Goal: Check status

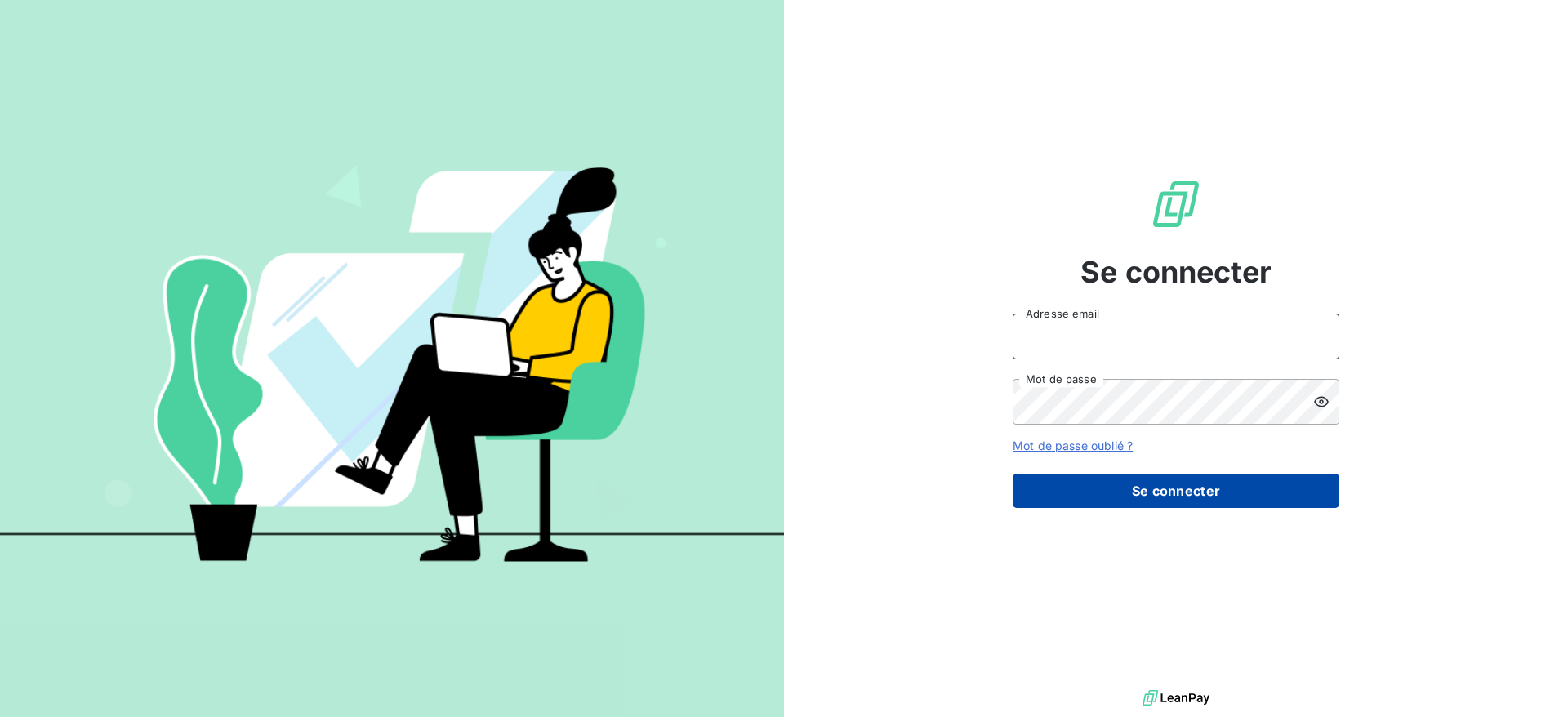
type input "[DOMAIN_NAME][EMAIL_ADDRESS][PERSON_NAME][DOMAIN_NAME]"
click at [1186, 494] on button "Se connecter" at bounding box center [1175, 491] width 326 height 34
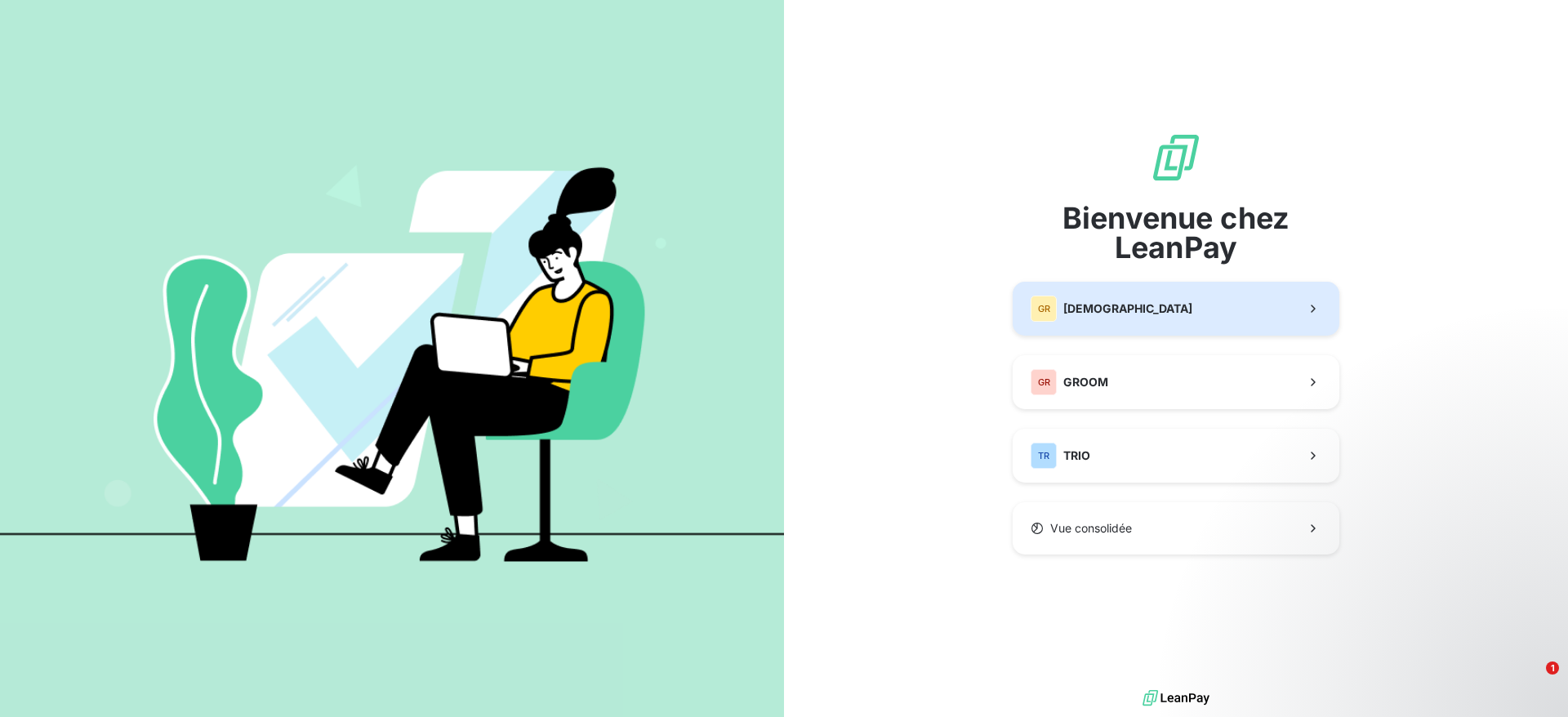
click at [1081, 309] on span "[DEMOGRAPHIC_DATA]" at bounding box center [1128, 308] width 129 height 16
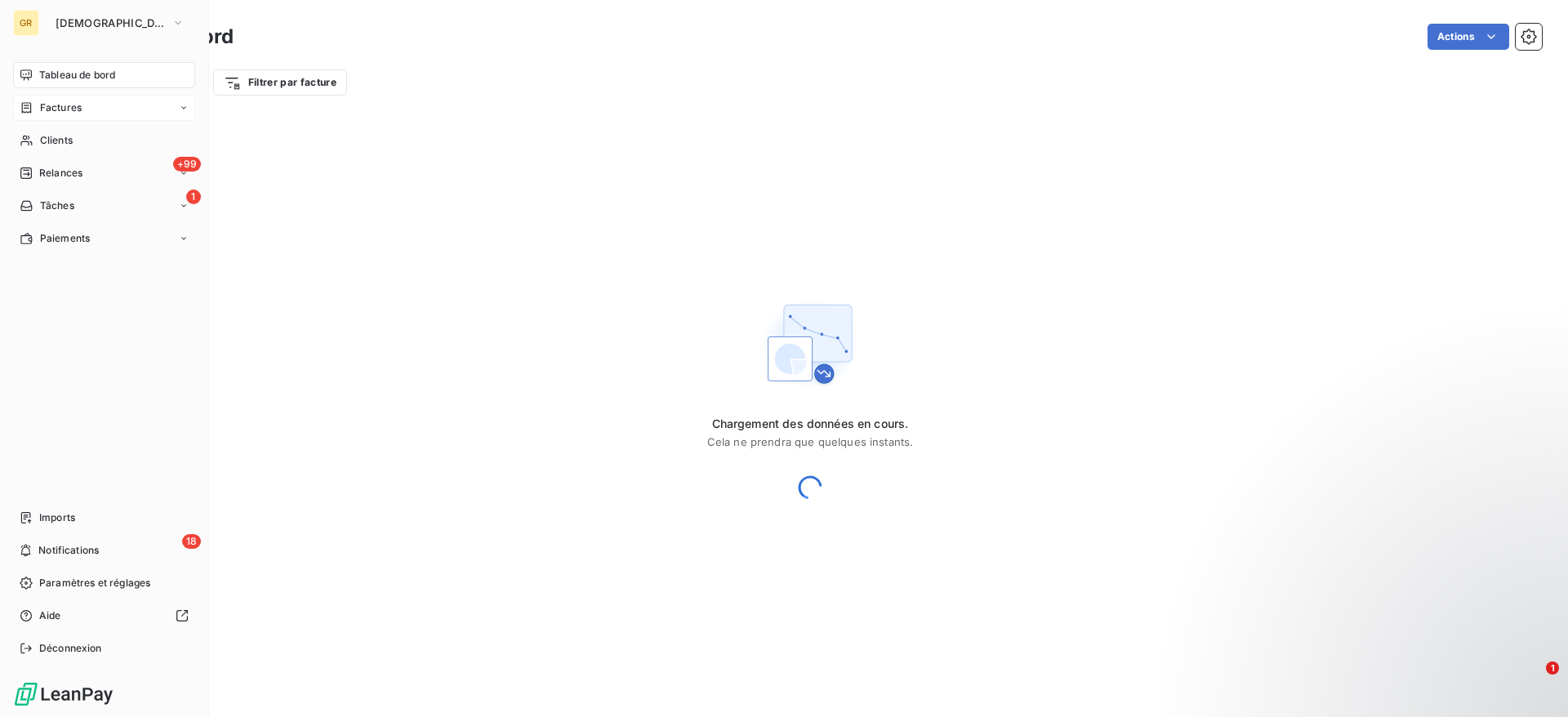
click at [61, 103] on span "Factures" at bounding box center [60, 108] width 41 height 15
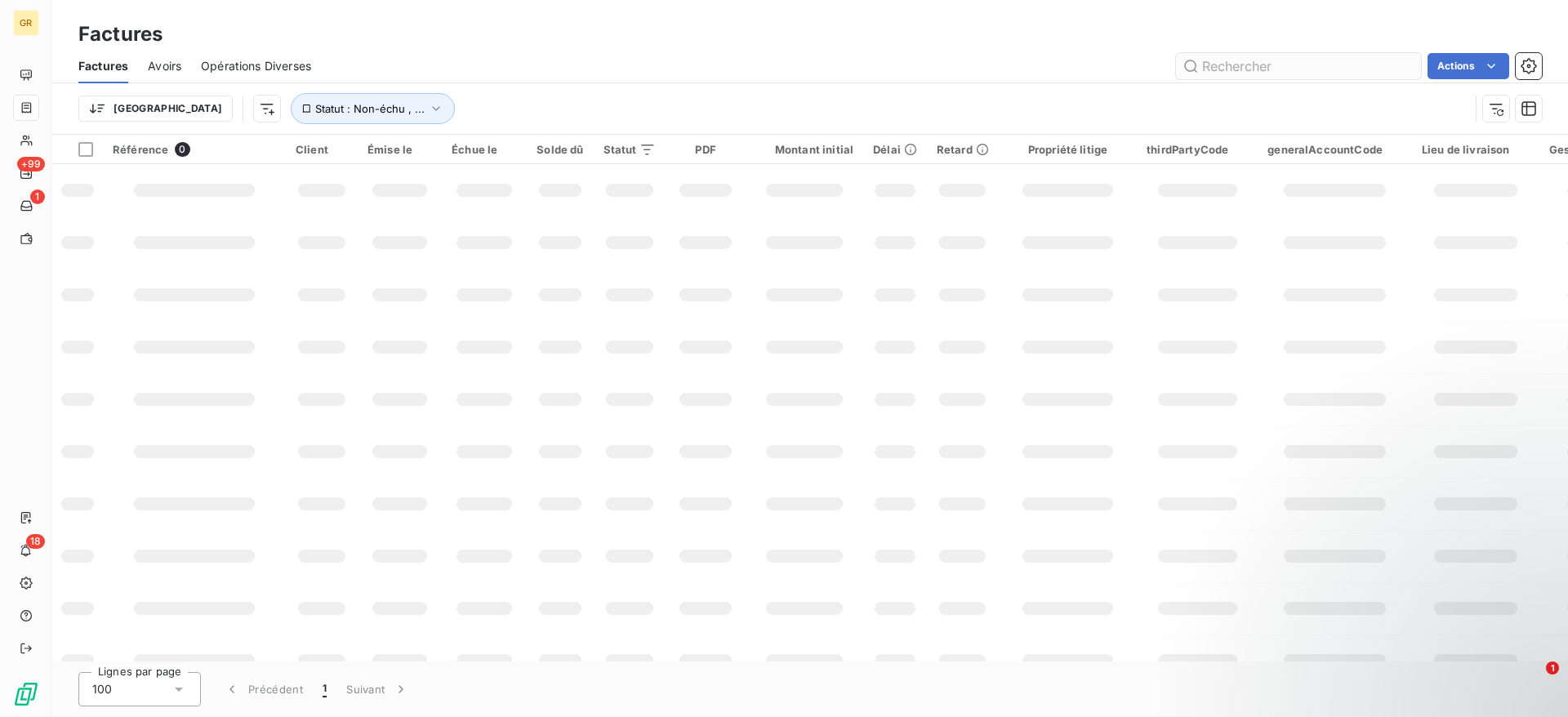
click at [1328, 68] on input "text" at bounding box center [1298, 66] width 245 height 26
type input "GW01703"
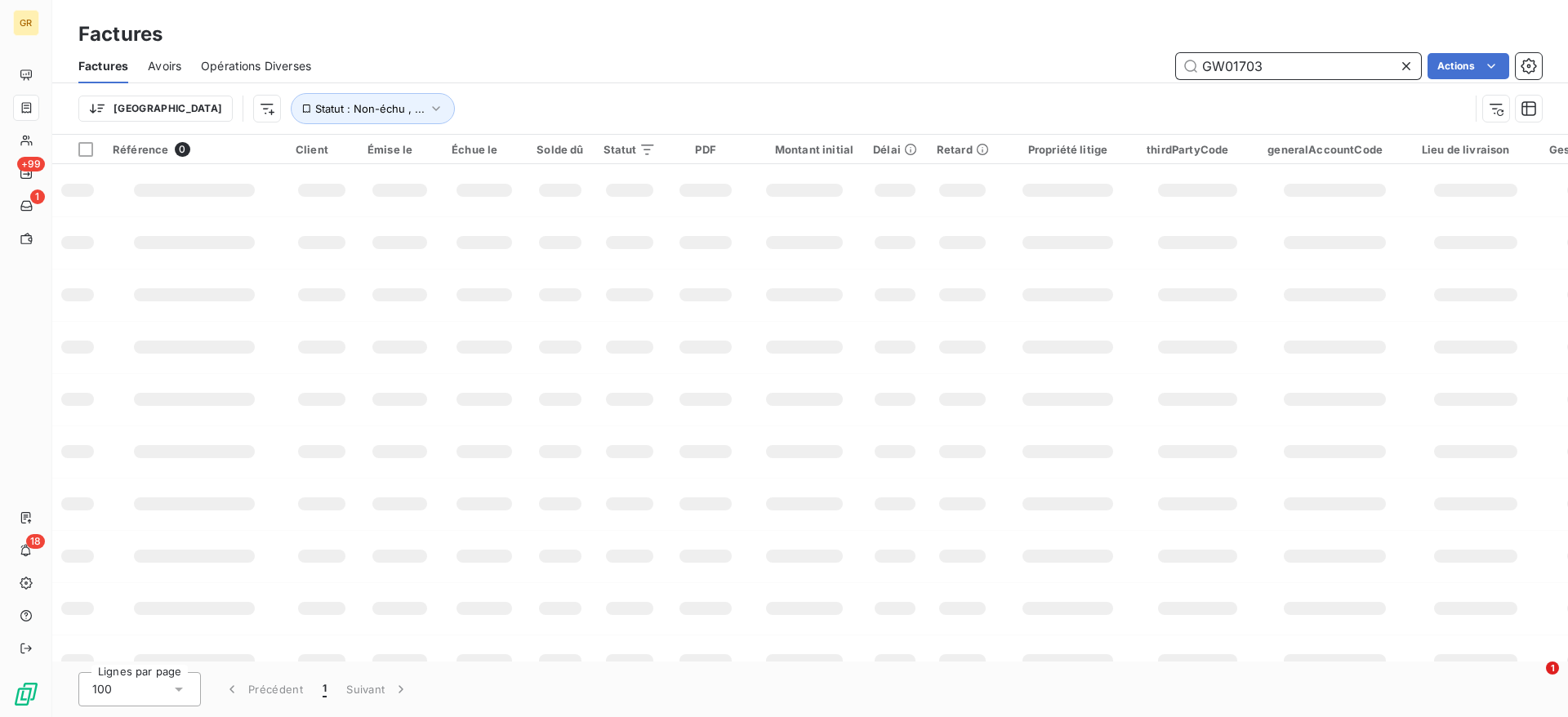
click at [1319, 65] on input "GW01703" at bounding box center [1298, 66] width 245 height 26
click at [1004, 62] on div "GW01703 Actions" at bounding box center [936, 66] width 1212 height 26
click at [1324, 63] on input "GW01703" at bounding box center [1298, 66] width 245 height 26
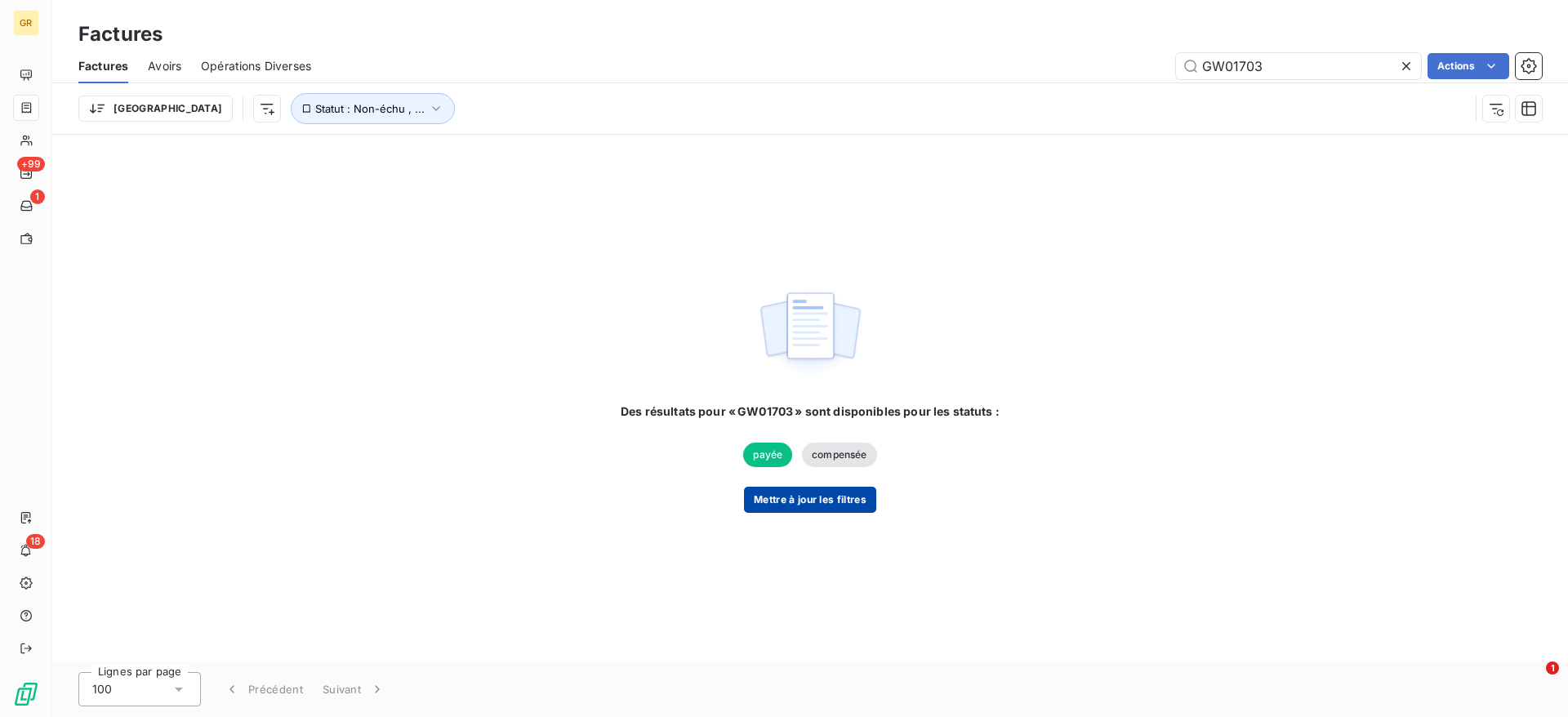
click at [814, 499] on button "Mettre à jour les filtres" at bounding box center [810, 499] width 133 height 26
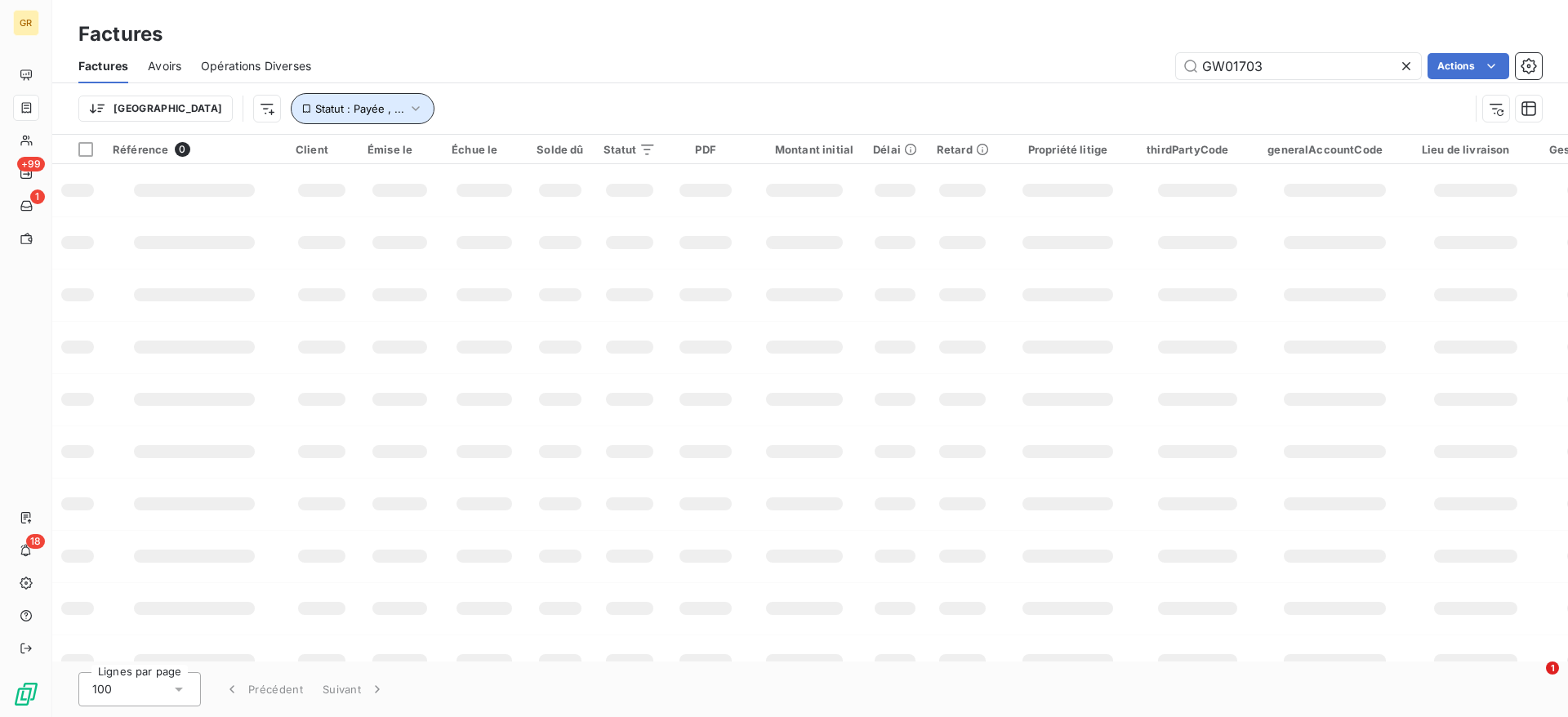
click at [407, 115] on icon "button" at bounding box center [415, 108] width 16 height 16
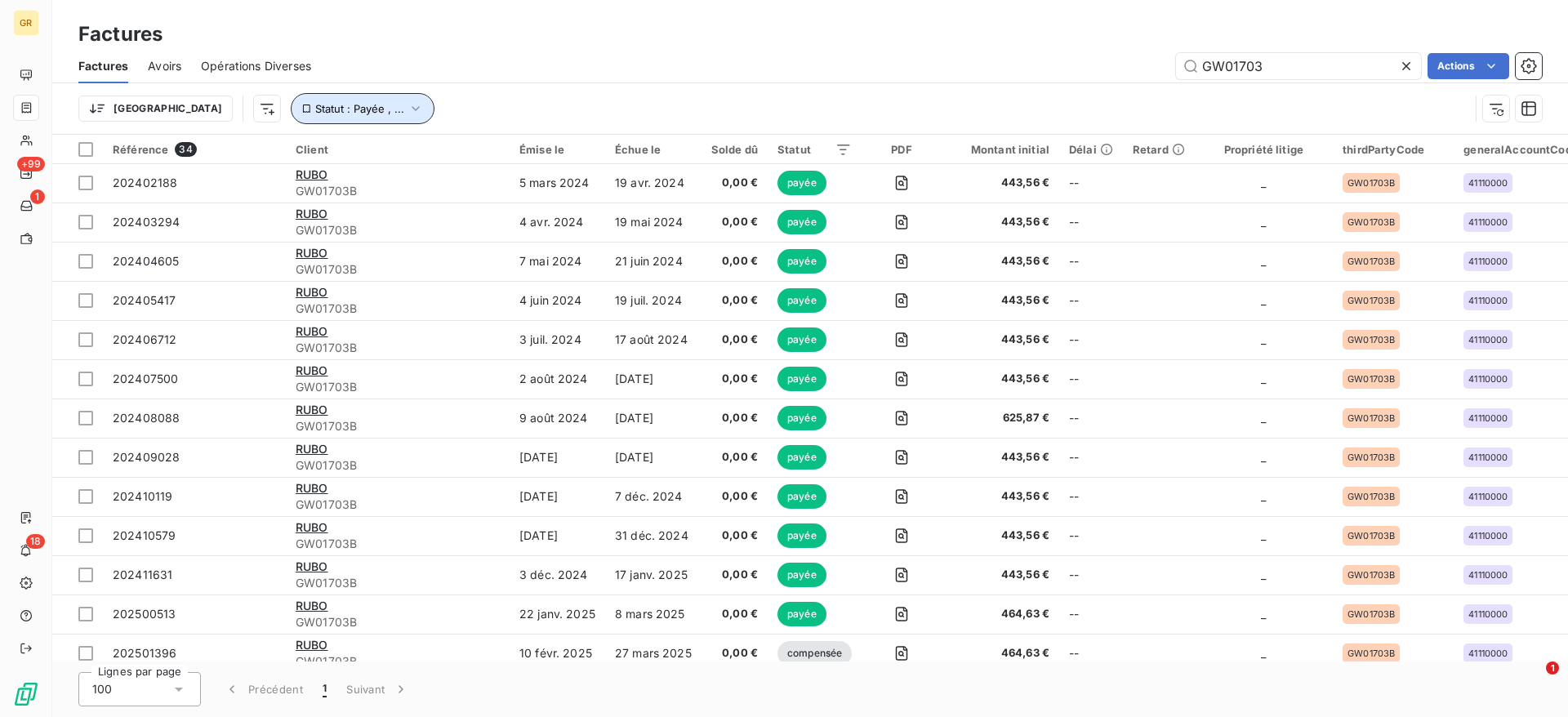
scroll to position [843, 0]
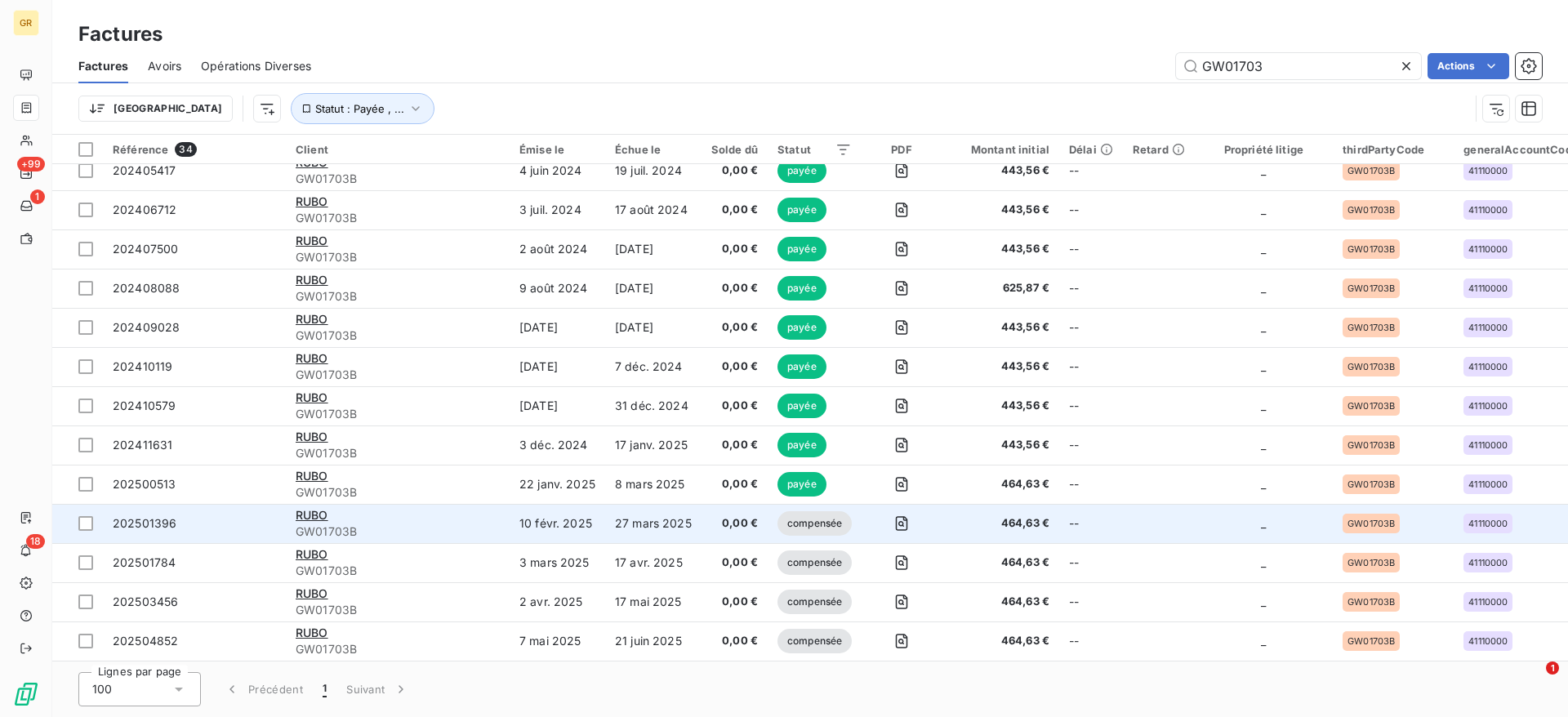
click at [530, 517] on td "10 févr. 2025" at bounding box center [557, 523] width 96 height 40
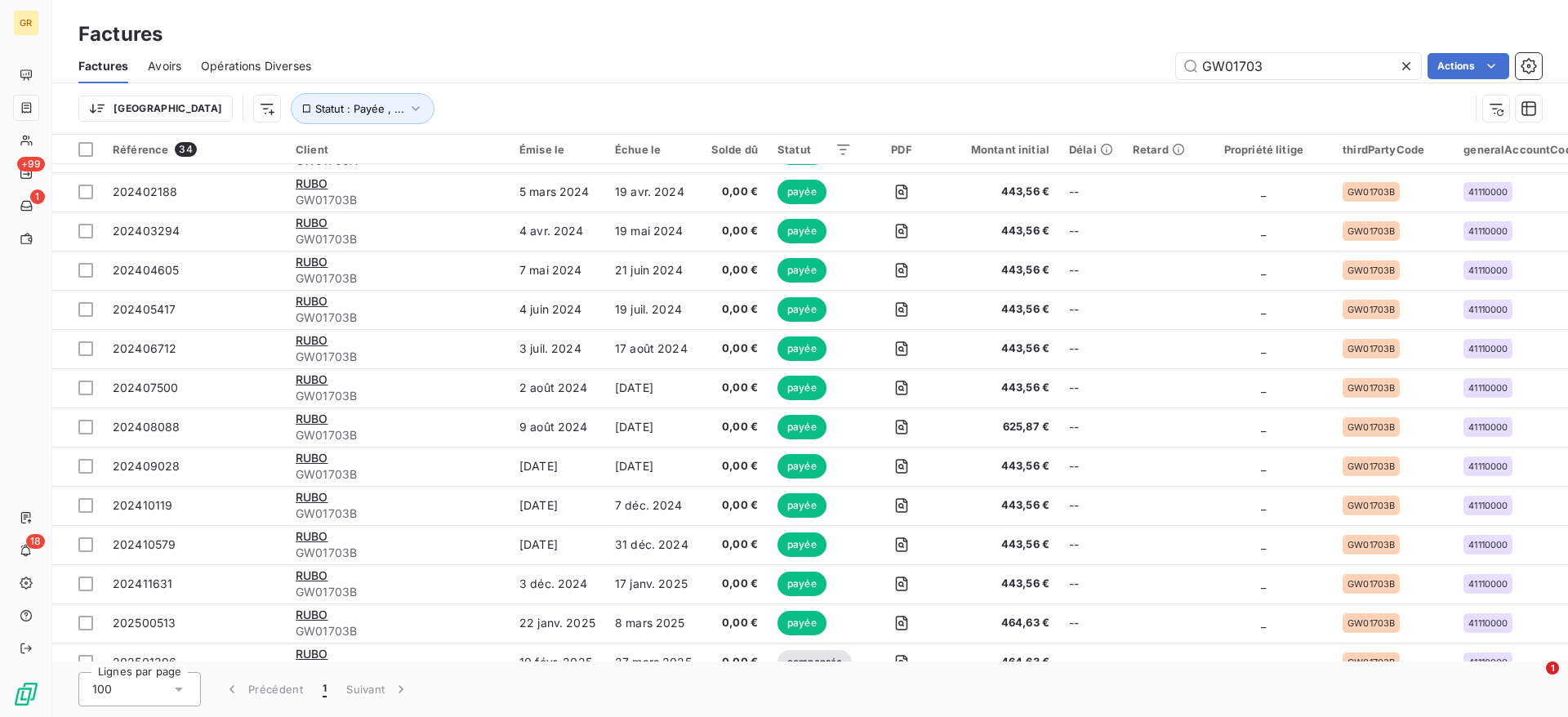
scroll to position [843, 0]
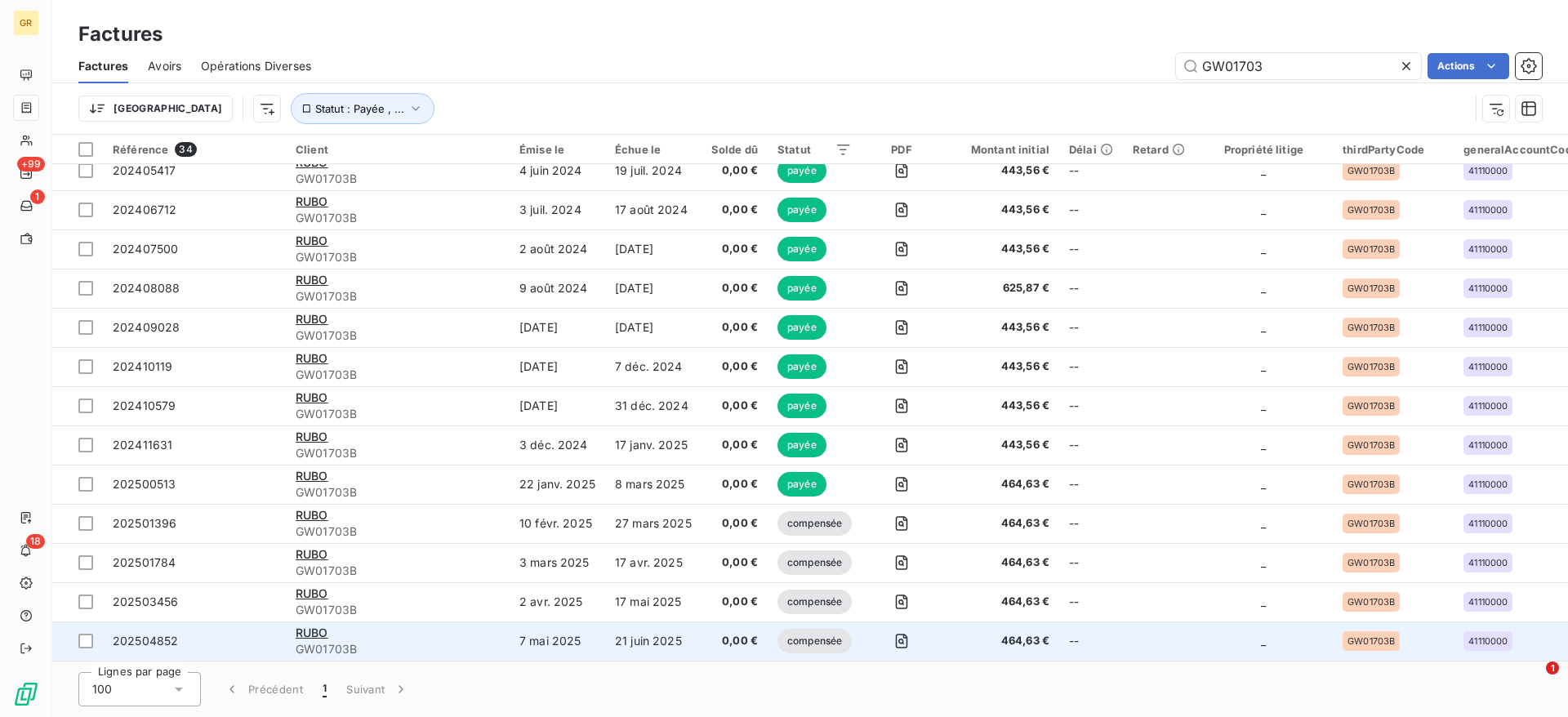
click at [606, 634] on td "21 juin 2025" at bounding box center [654, 641] width 96 height 40
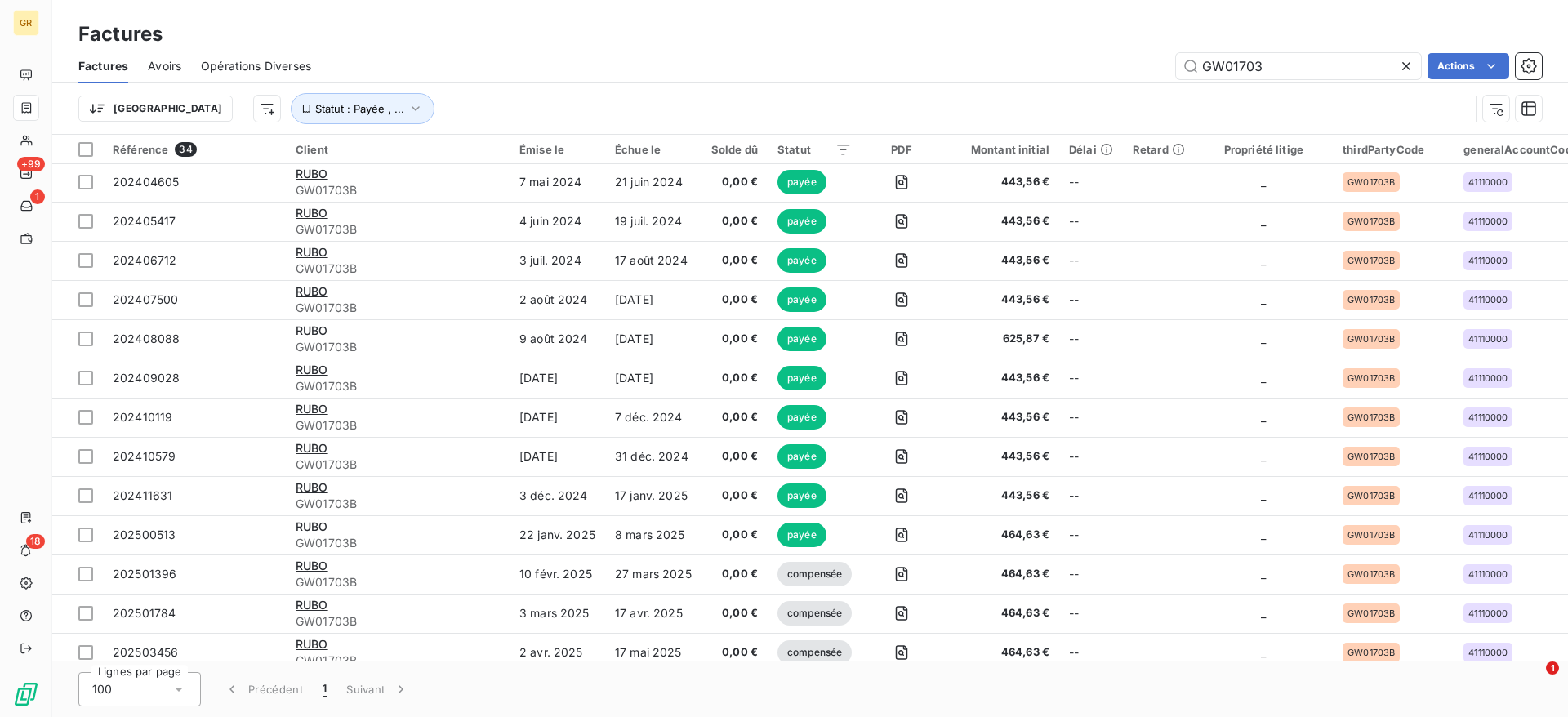
scroll to position [843, 0]
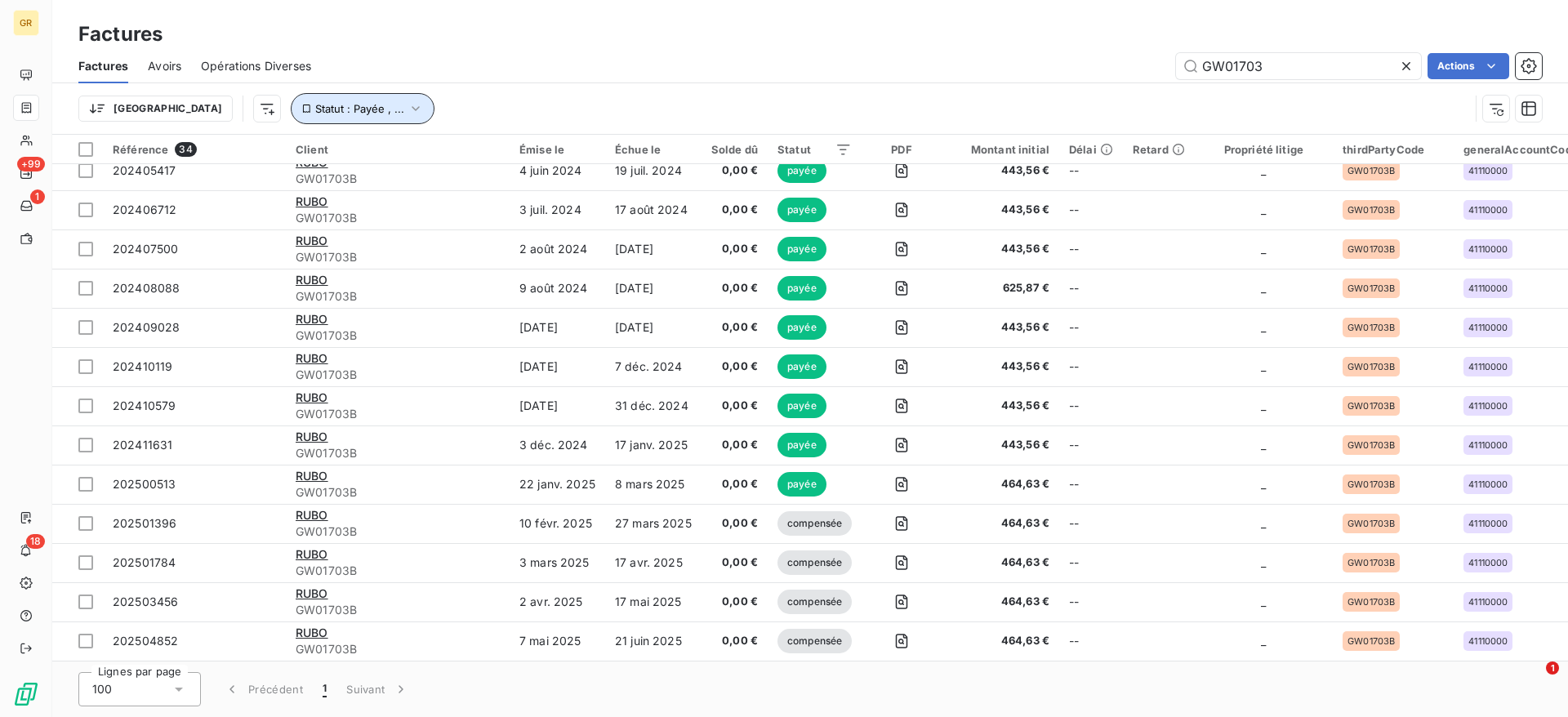
click at [407, 112] on icon "button" at bounding box center [415, 108] width 16 height 16
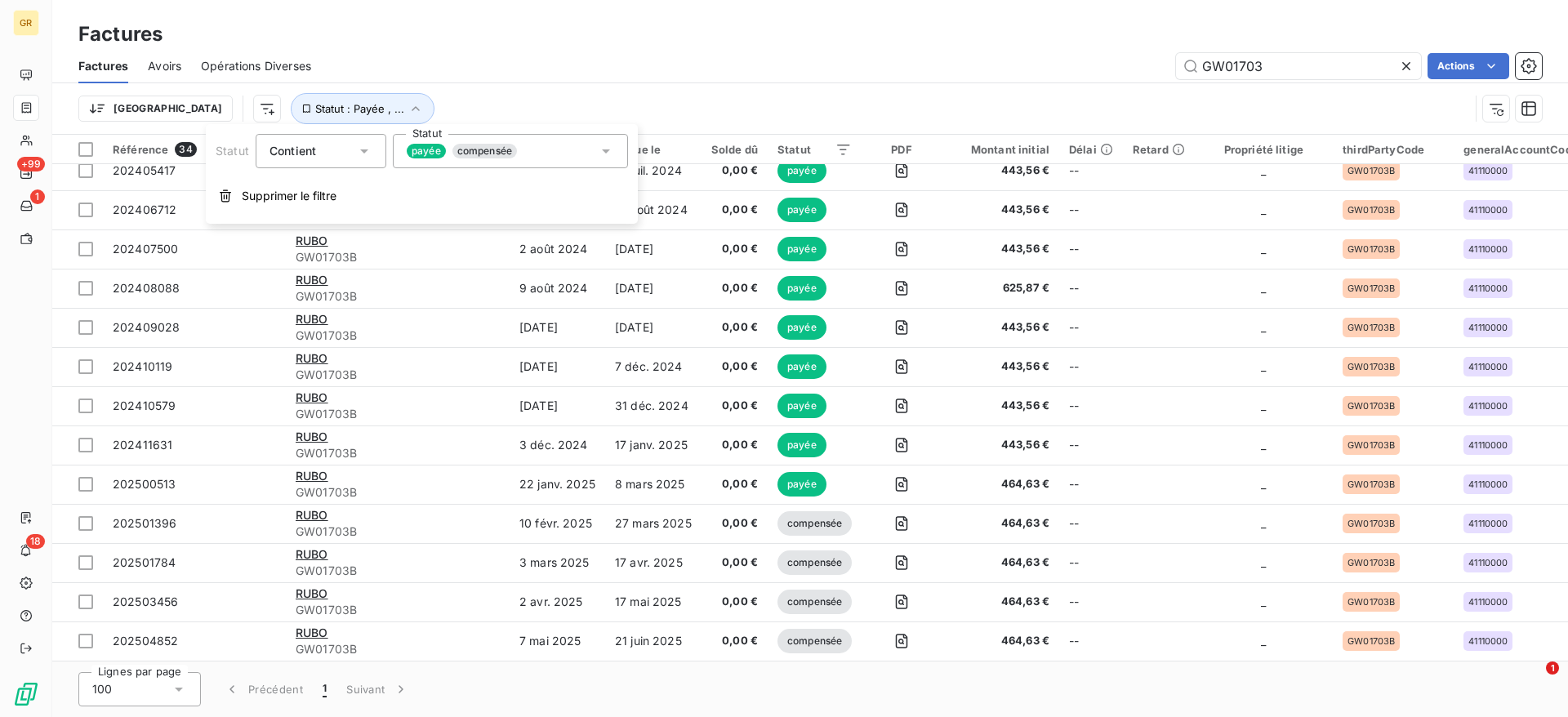
click at [603, 158] on icon at bounding box center [605, 151] width 16 height 16
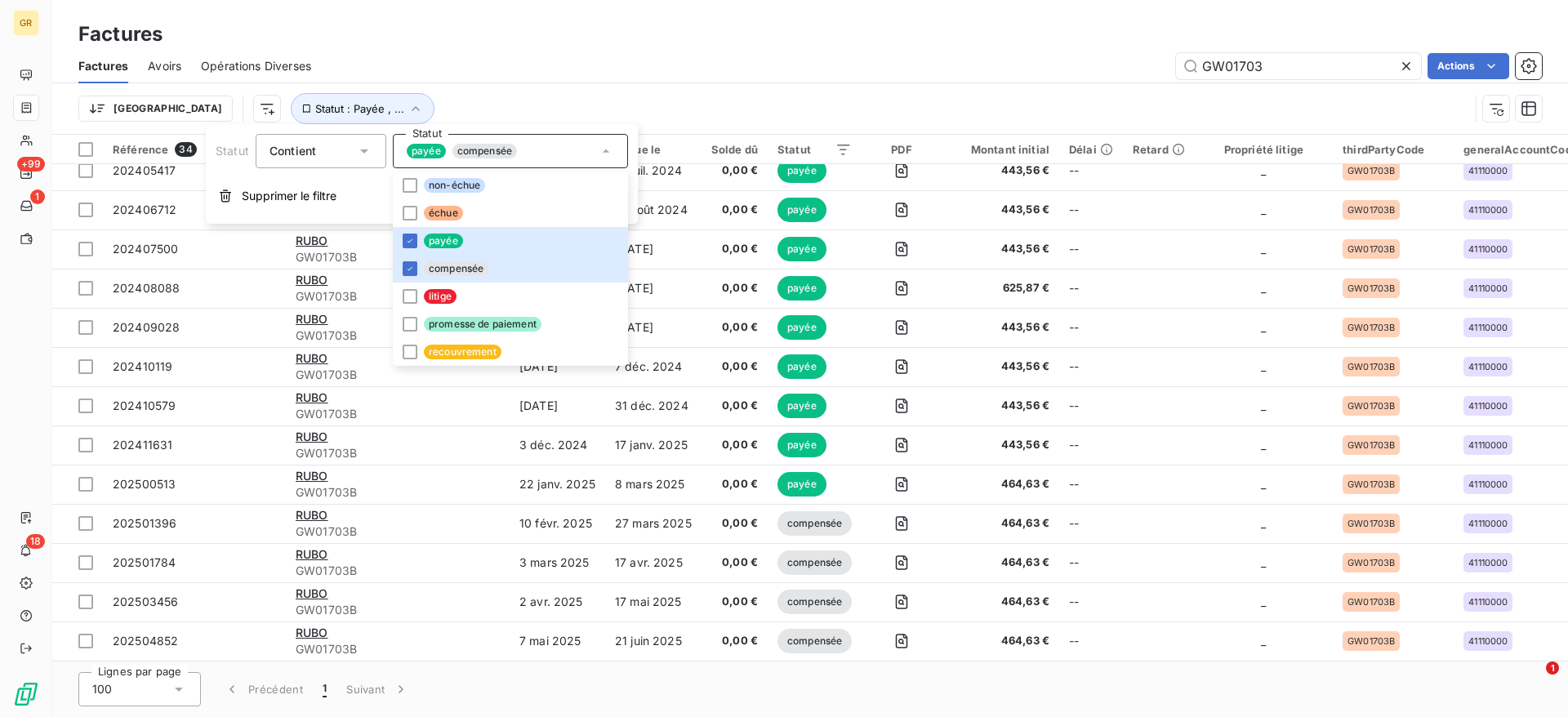
click at [175, 67] on span "Avoirs" at bounding box center [164, 65] width 34 height 16
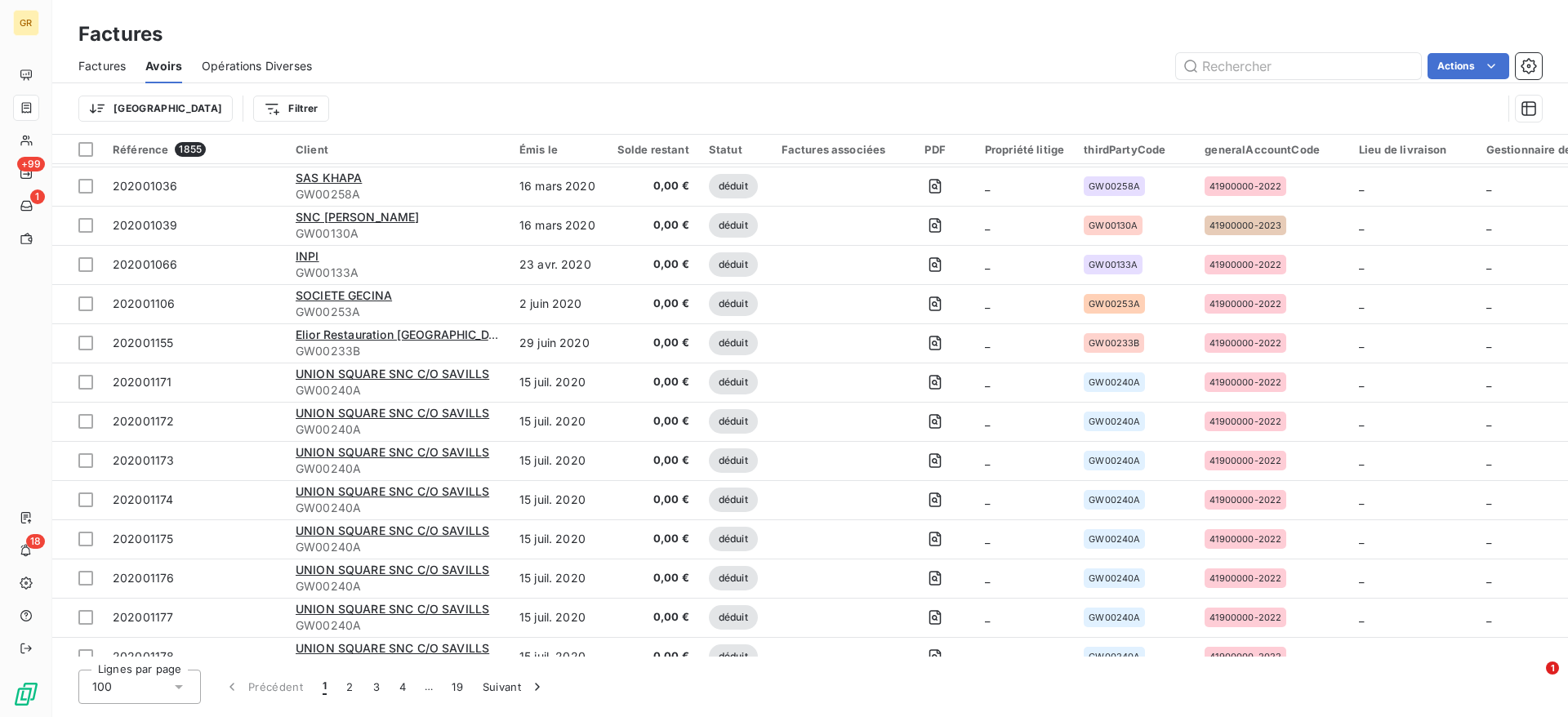
scroll to position [94, 0]
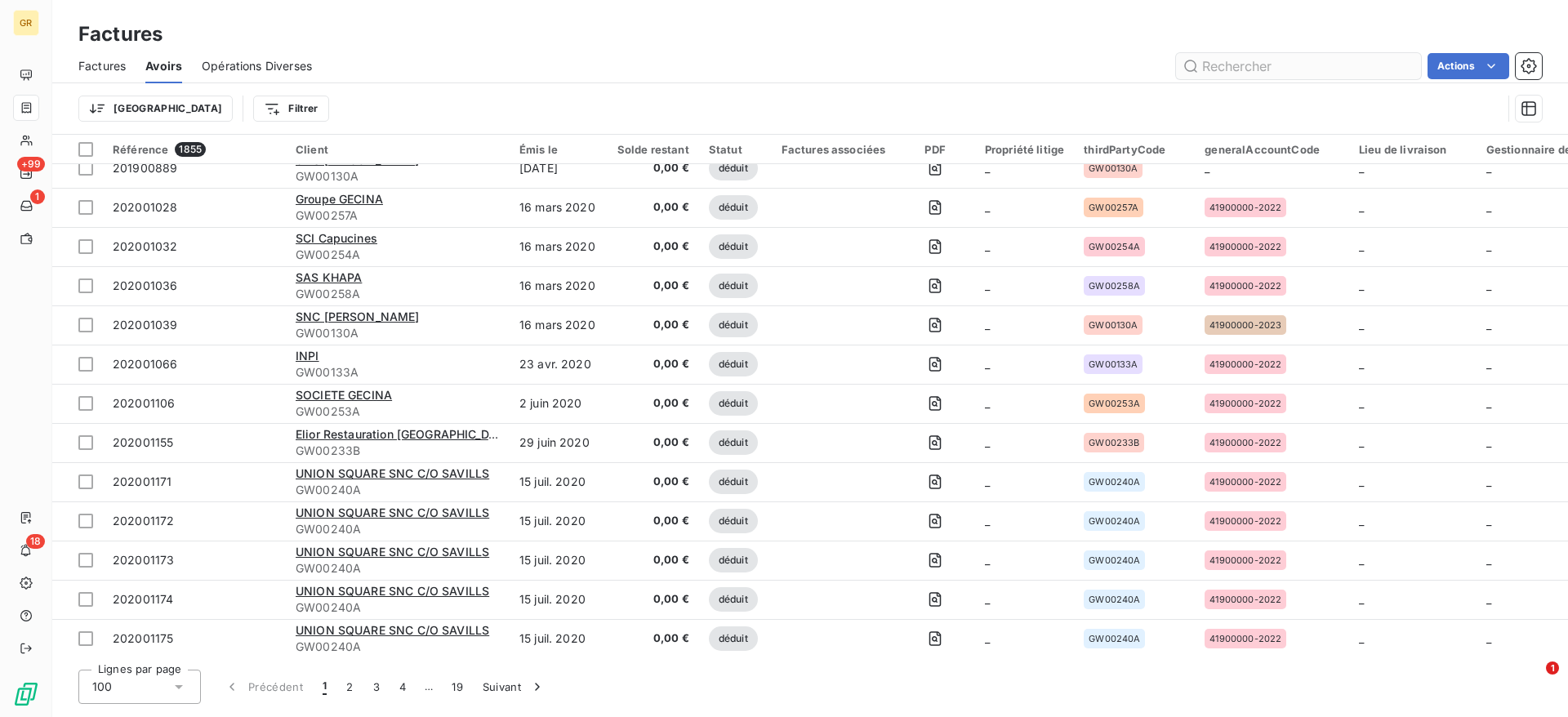
click at [1228, 71] on input "text" at bounding box center [1298, 66] width 245 height 26
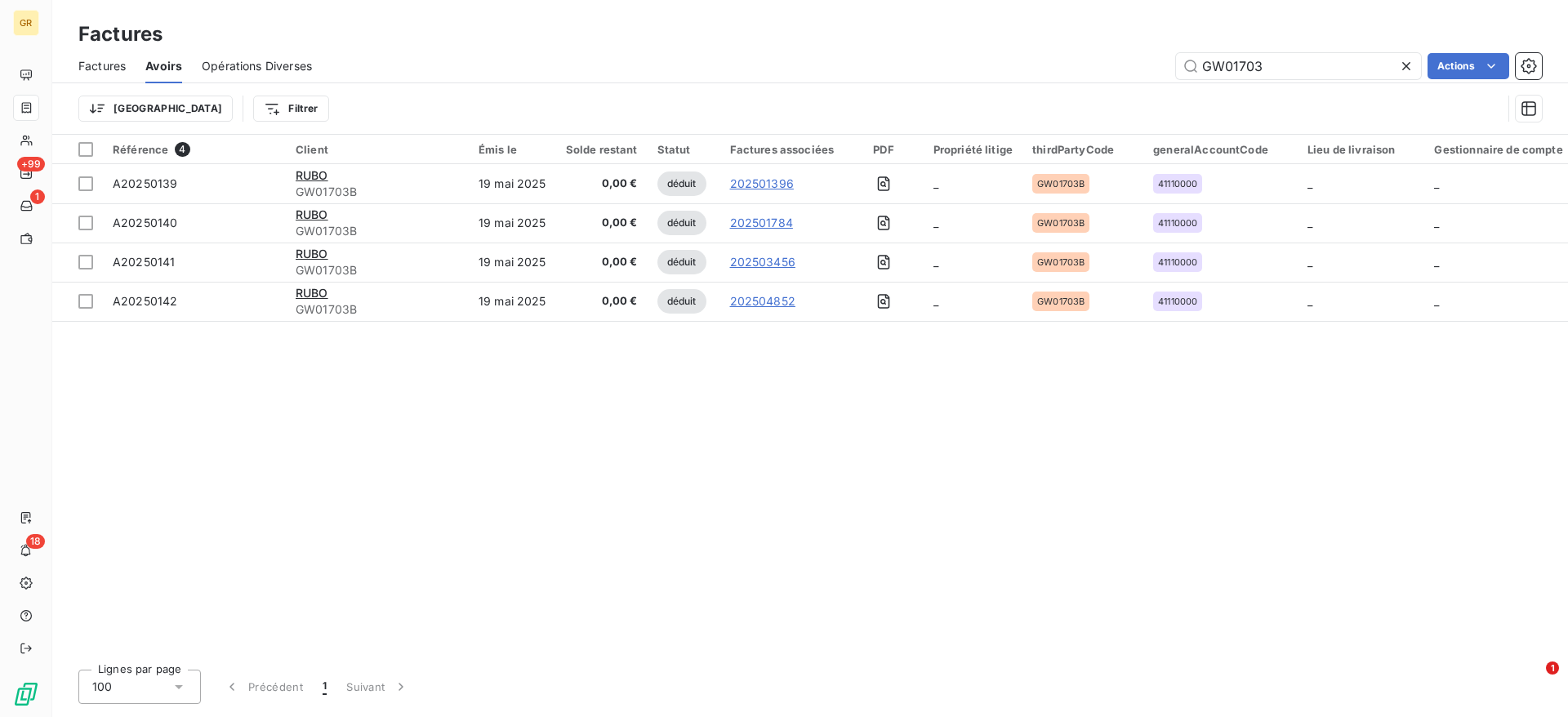
scroll to position [0, 0]
type input "GW01703"
